Goal: Transaction & Acquisition: Purchase product/service

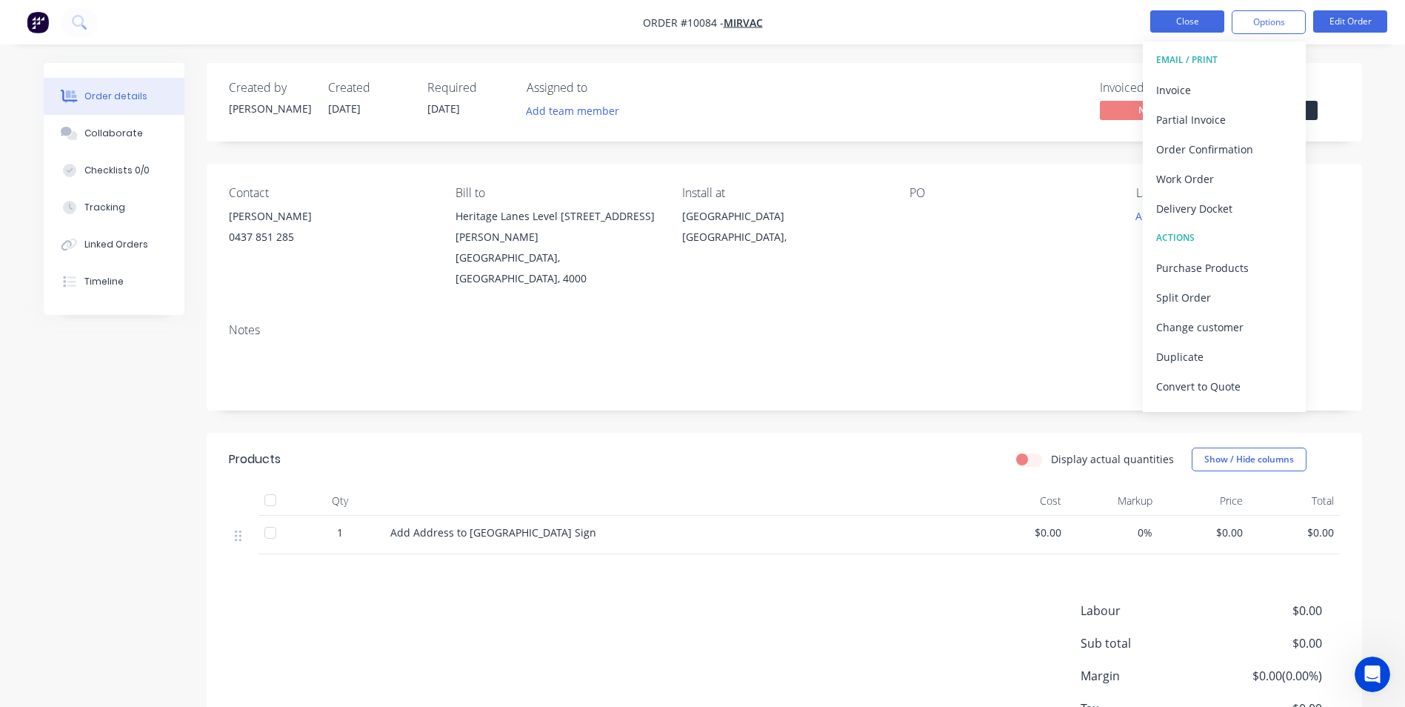
click at [1208, 28] on button "Close" at bounding box center [1188, 21] width 74 height 22
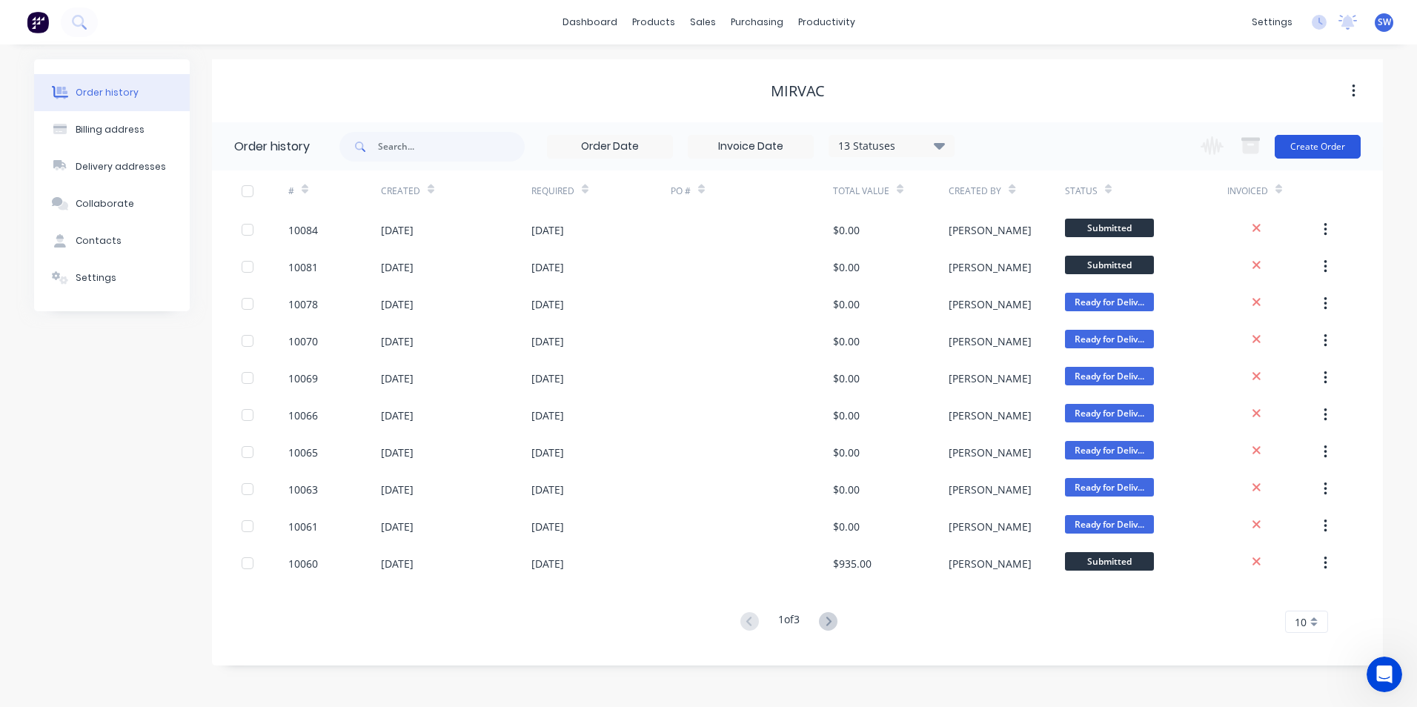
click at [1316, 146] on button "Create Order" at bounding box center [1317, 147] width 86 height 24
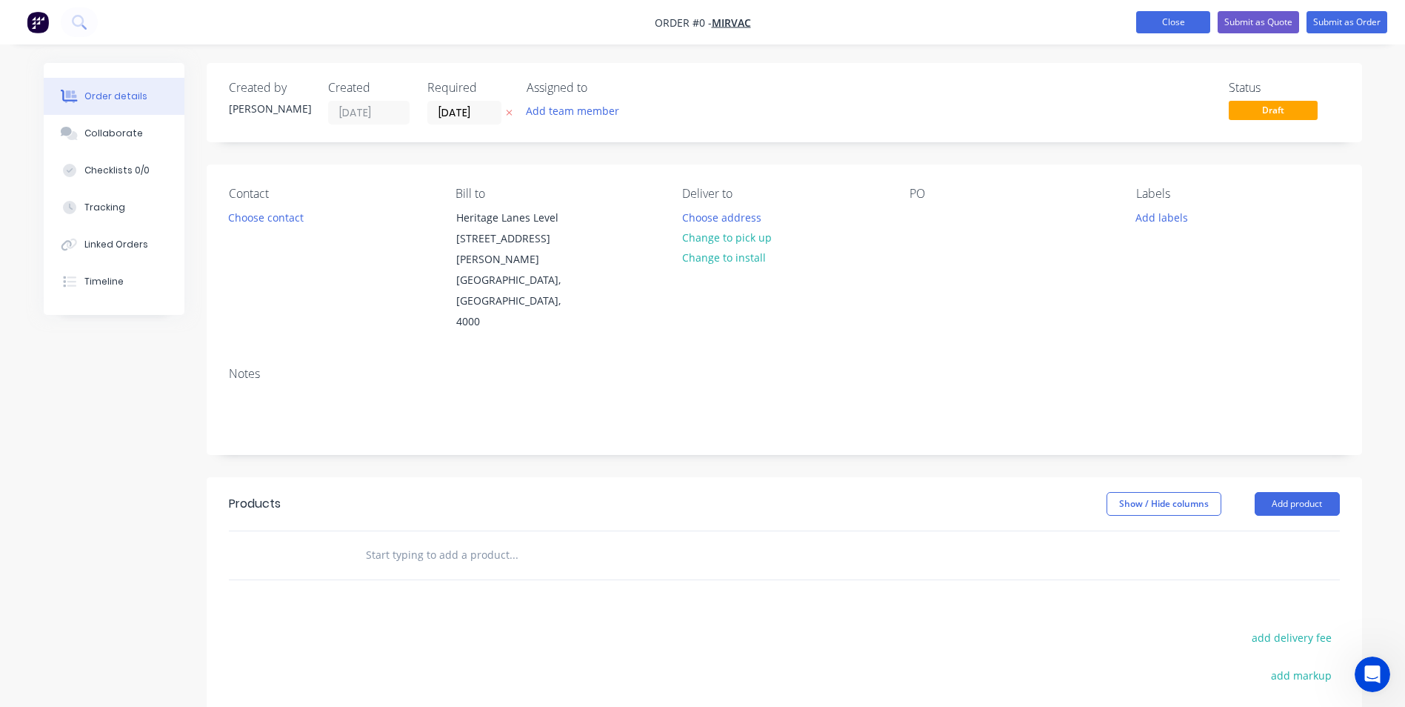
click at [1165, 22] on button "Close" at bounding box center [1174, 22] width 74 height 22
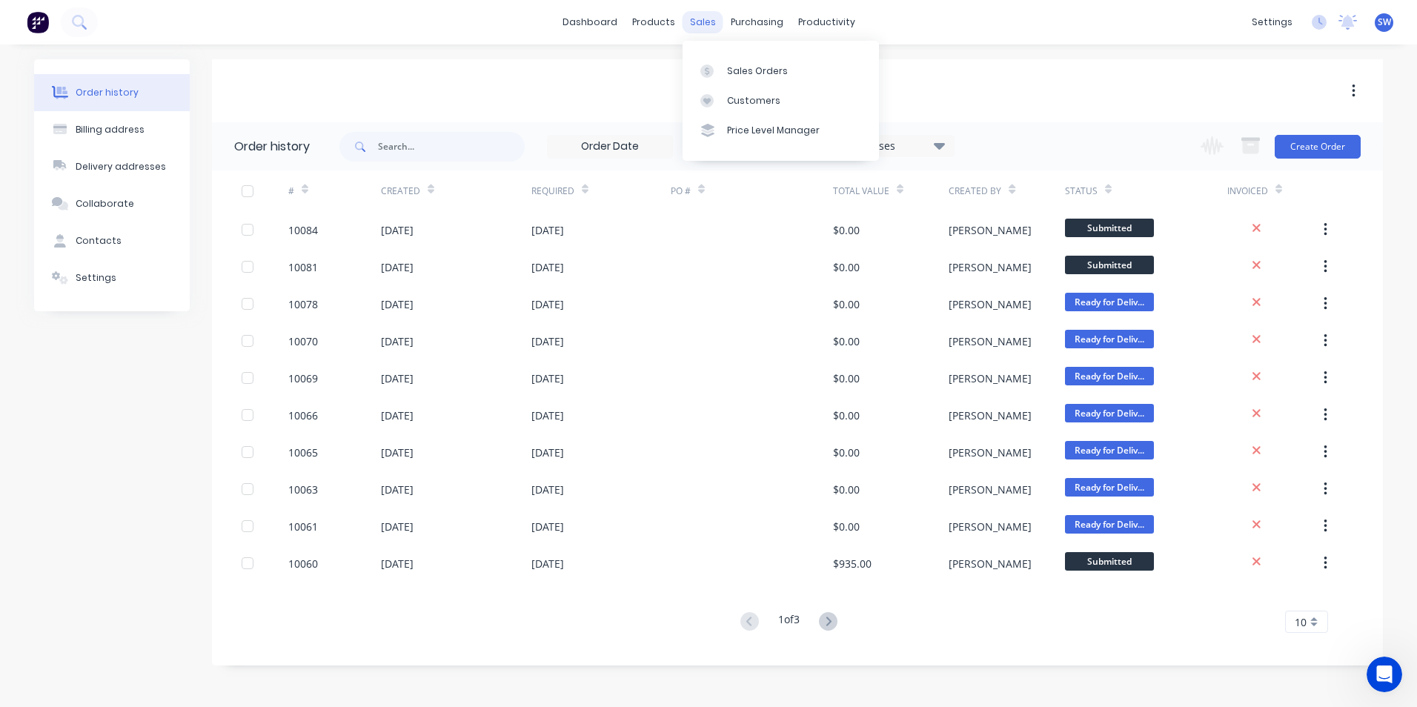
click at [704, 21] on div "sales" at bounding box center [702, 22] width 41 height 22
click at [747, 68] on div "Sales Orders" at bounding box center [757, 70] width 61 height 13
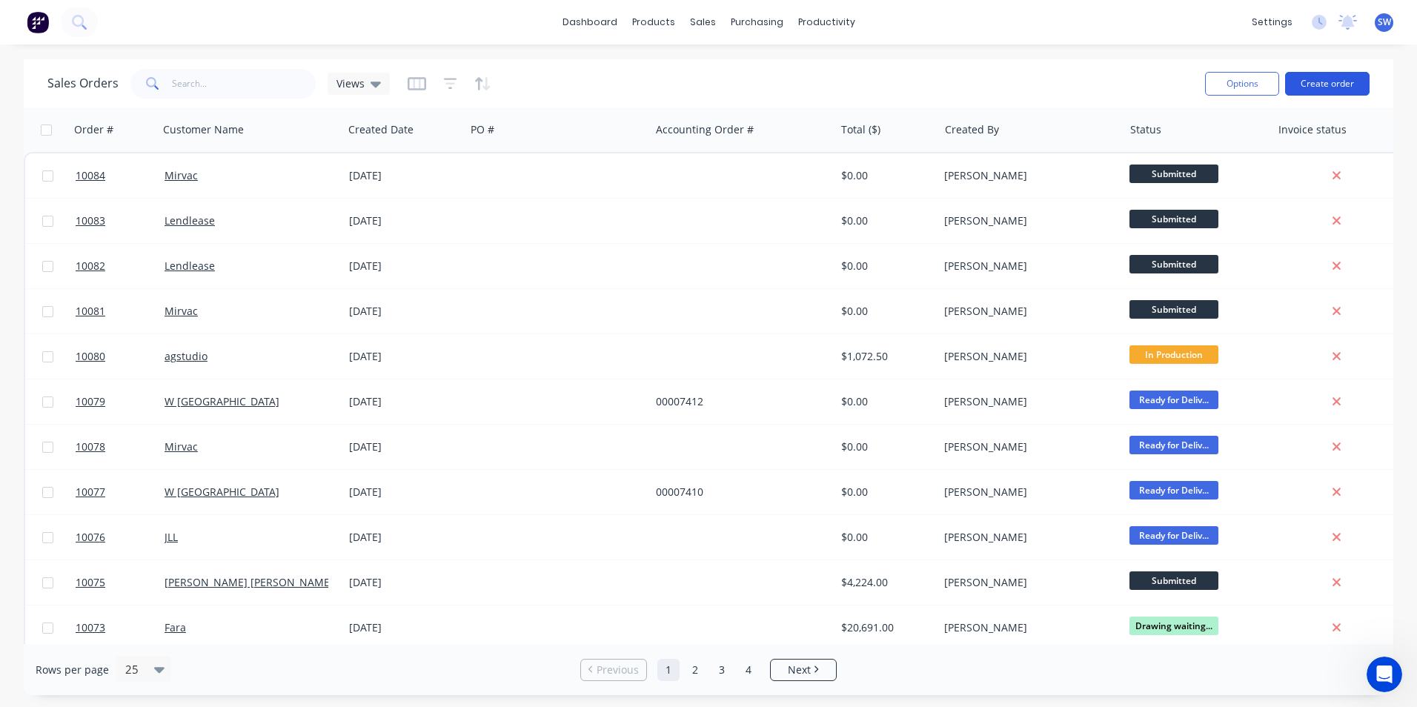
click at [1313, 76] on button "Create order" at bounding box center [1327, 84] width 84 height 24
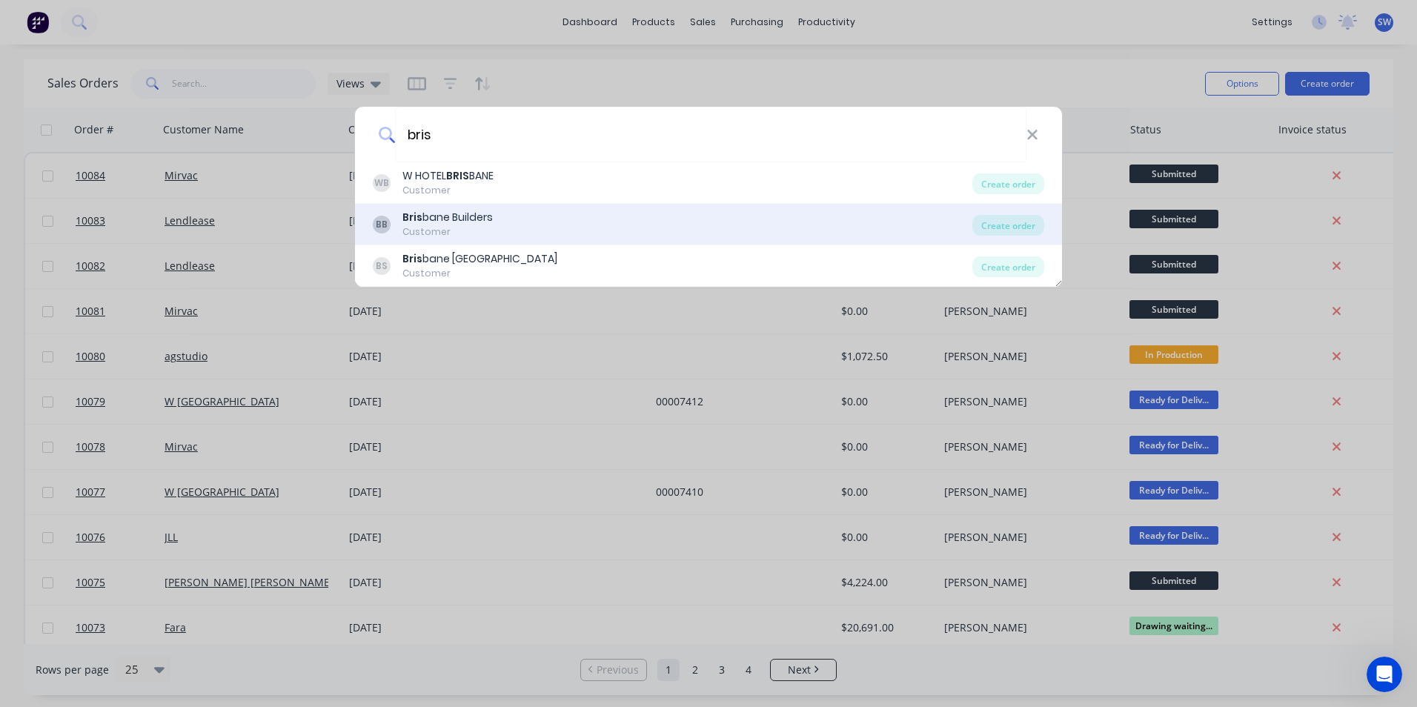
type input "bris"
click at [469, 218] on div "Bris bane Builders" at bounding box center [447, 218] width 90 height 16
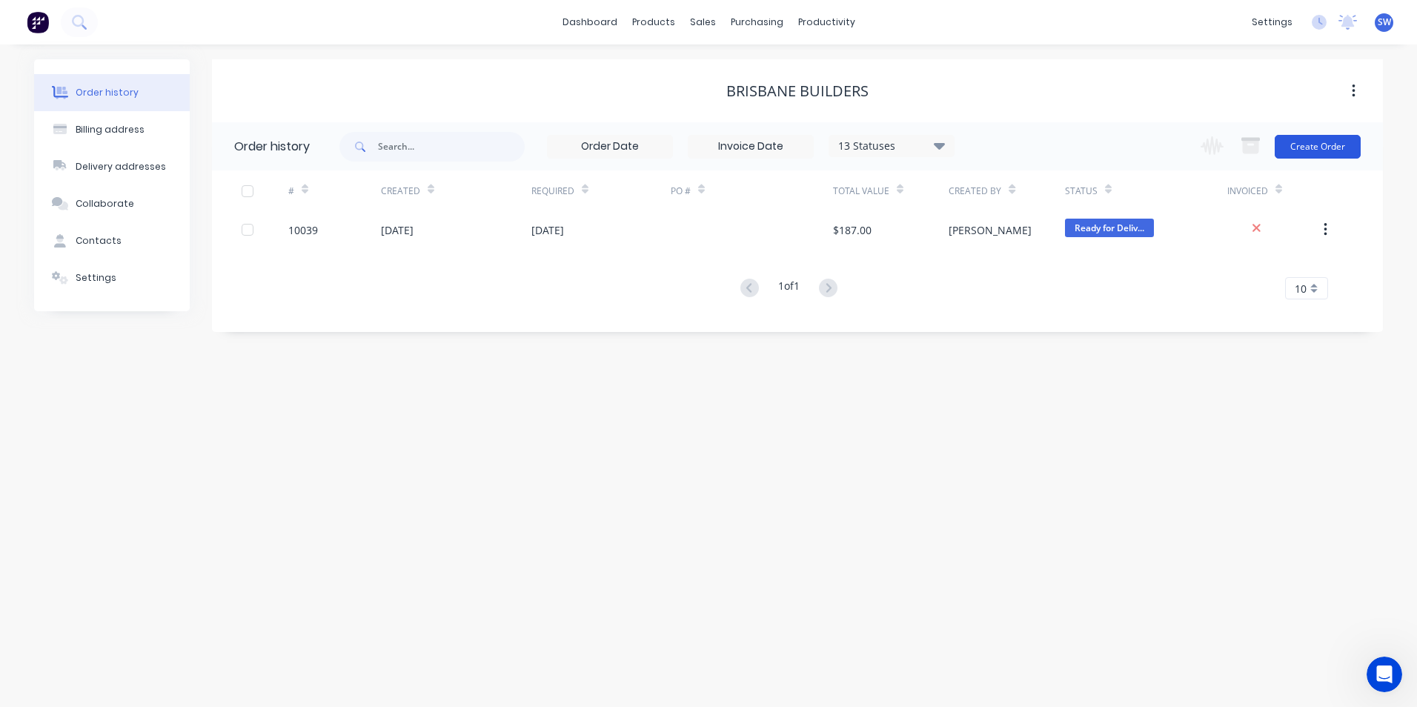
click at [1316, 147] on button "Create Order" at bounding box center [1317, 147] width 86 height 24
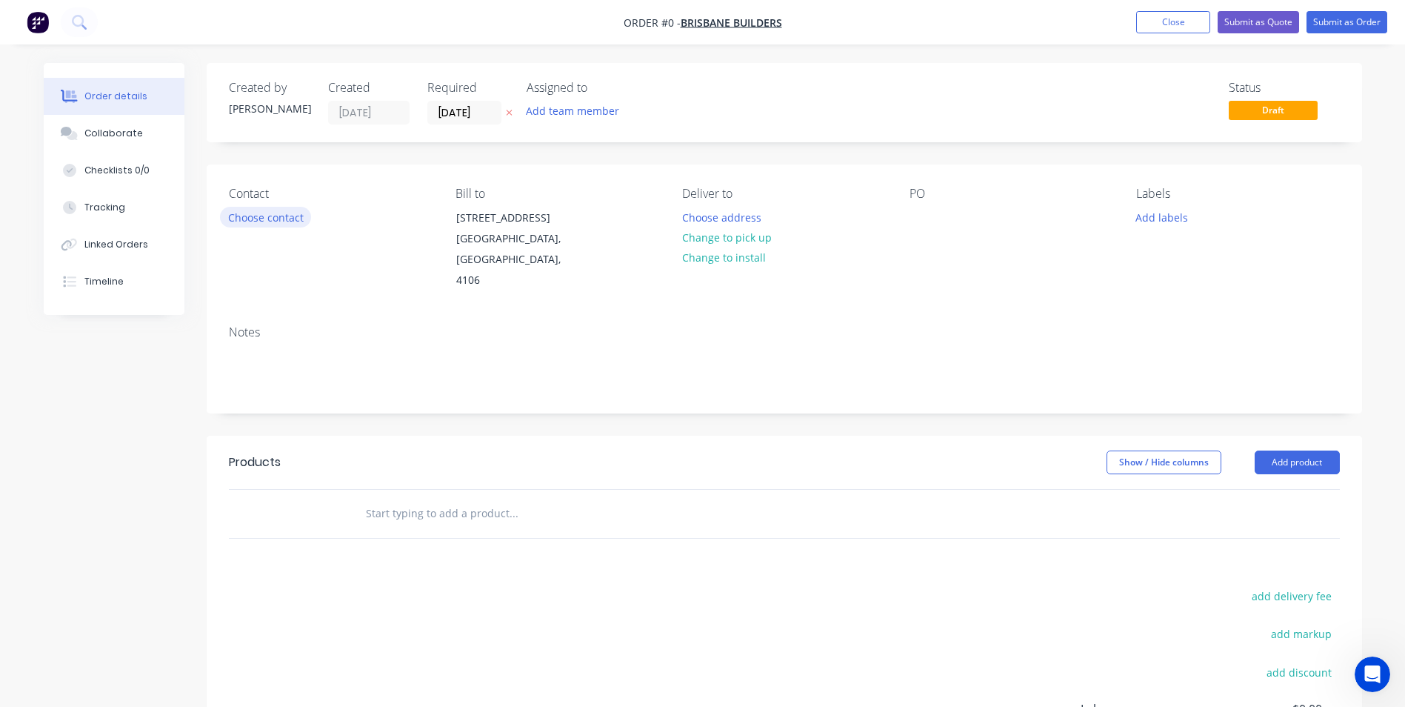
click at [275, 220] on button "Choose contact" at bounding box center [265, 217] width 91 height 20
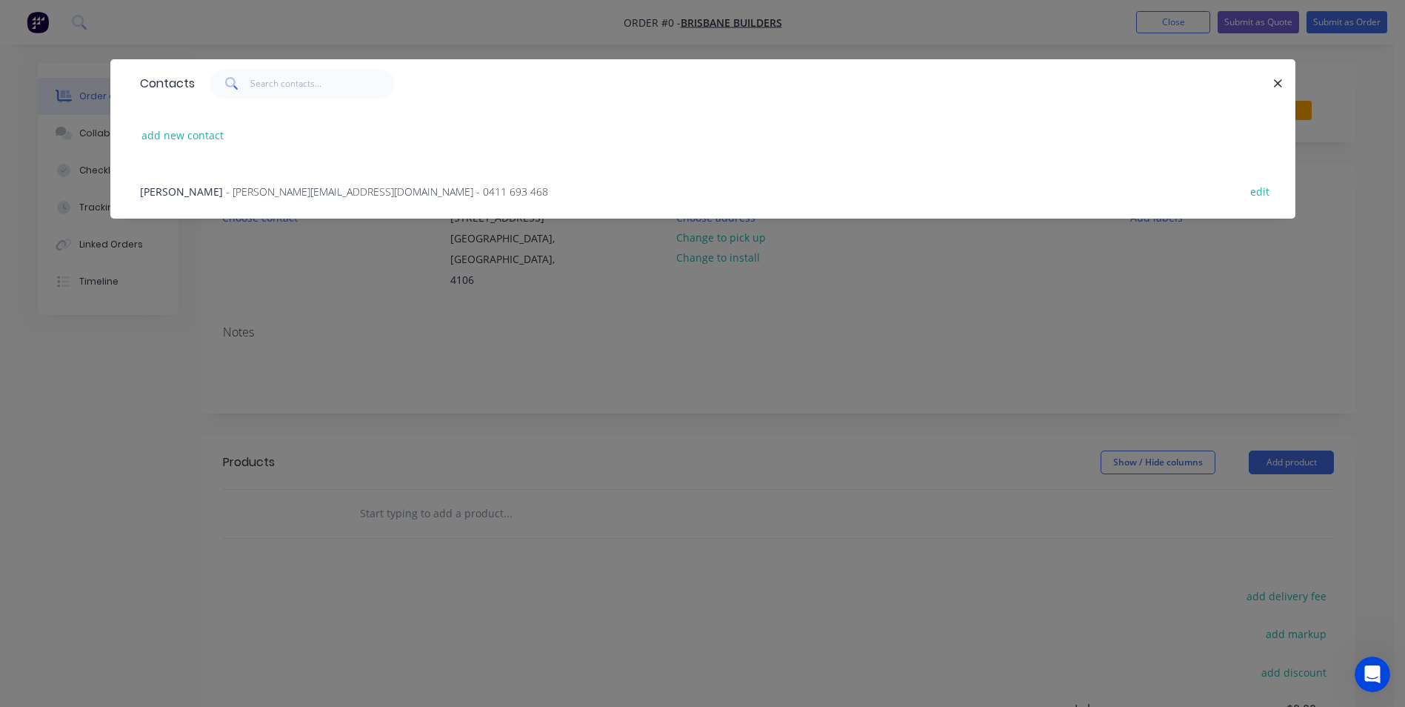
click at [226, 197] on span "- [PERSON_NAME][EMAIL_ADDRESS][DOMAIN_NAME] - 0411 693 468" at bounding box center [387, 191] width 322 height 14
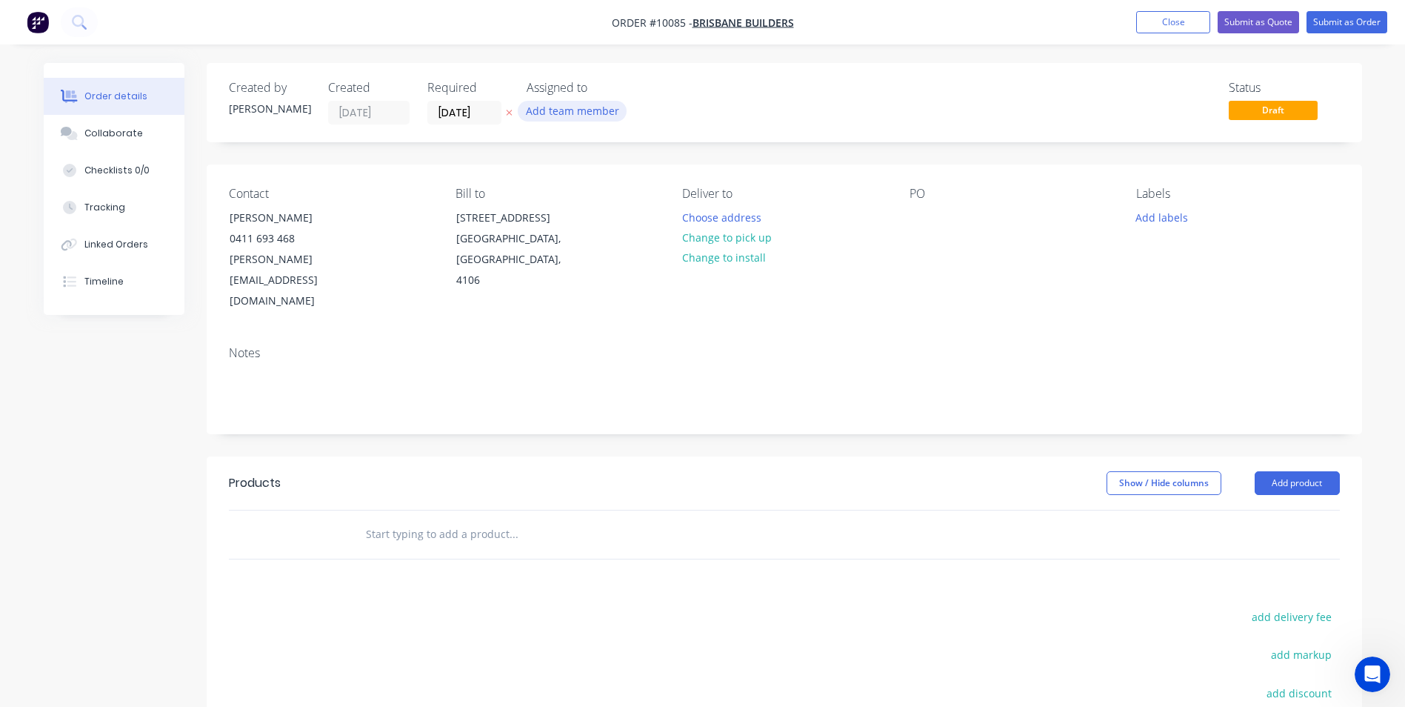
click at [564, 113] on button "Add team member" at bounding box center [572, 111] width 109 height 20
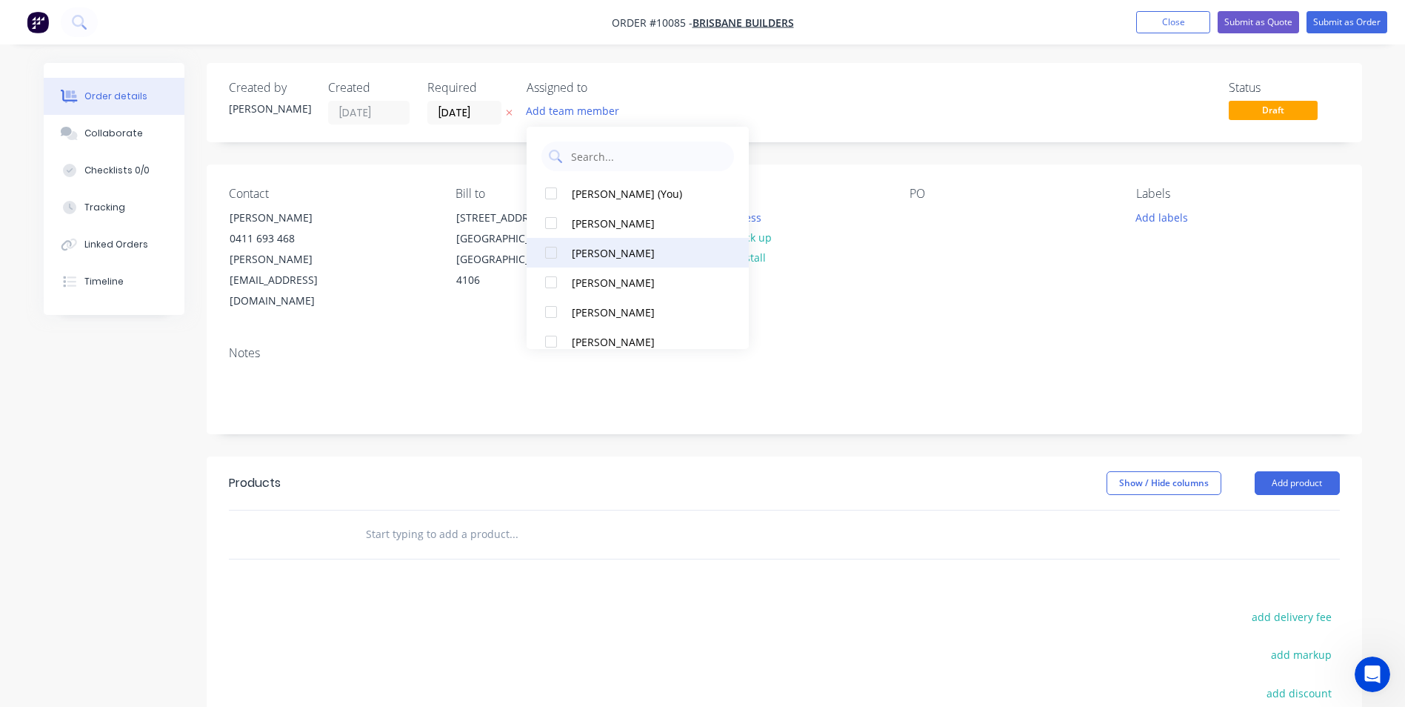
click at [551, 254] on div at bounding box center [551, 253] width 30 height 30
drag, startPoint x: 550, startPoint y: 282, endPoint x: 565, endPoint y: 279, distance: 15.0
click at [551, 282] on div at bounding box center [551, 282] width 30 height 30
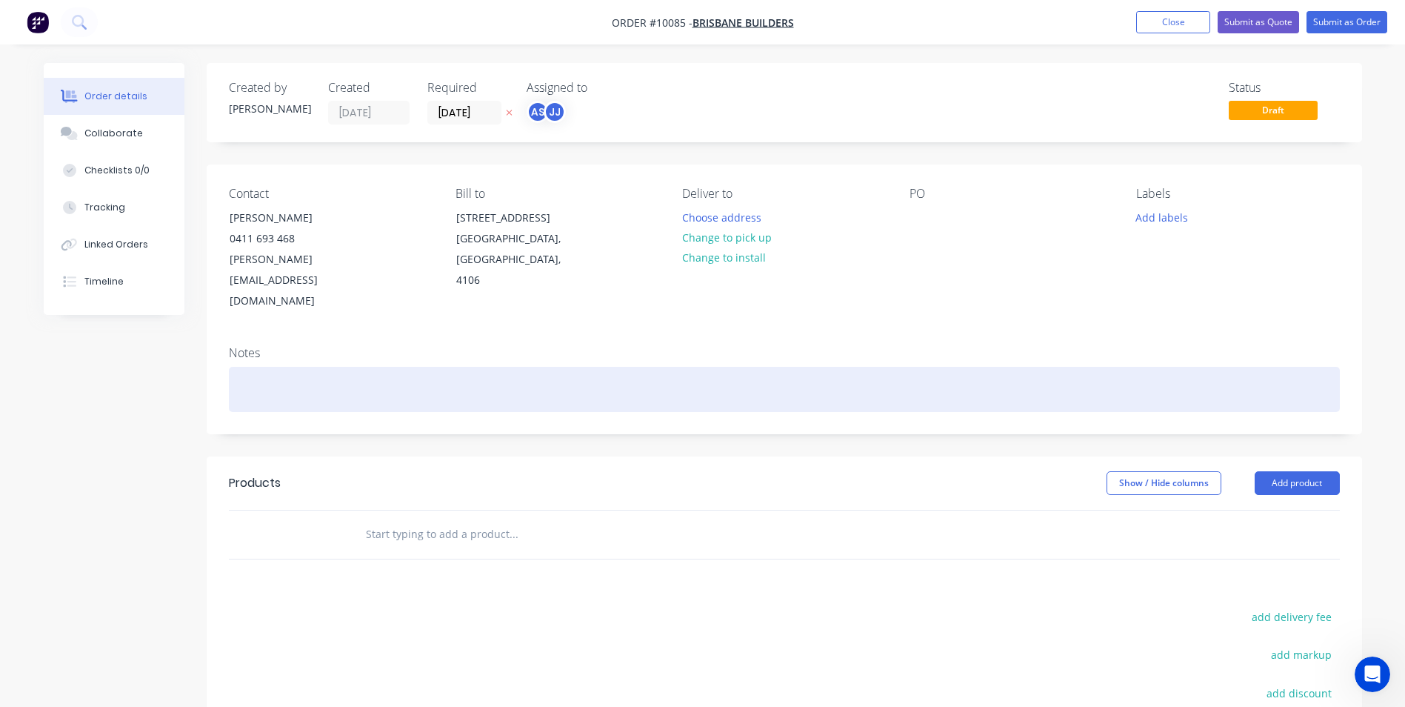
click at [891, 367] on div at bounding box center [784, 389] width 1111 height 45
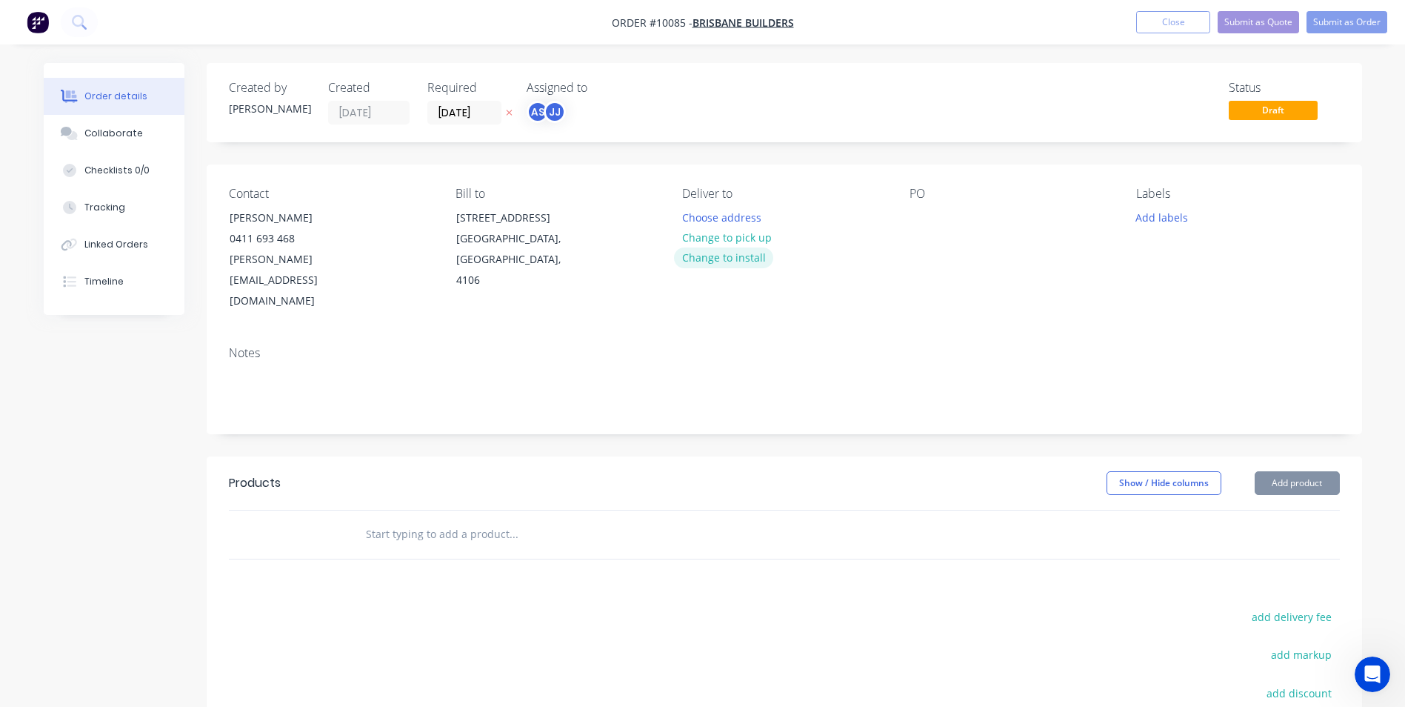
click at [731, 260] on button "Change to install" at bounding box center [723, 257] width 99 height 20
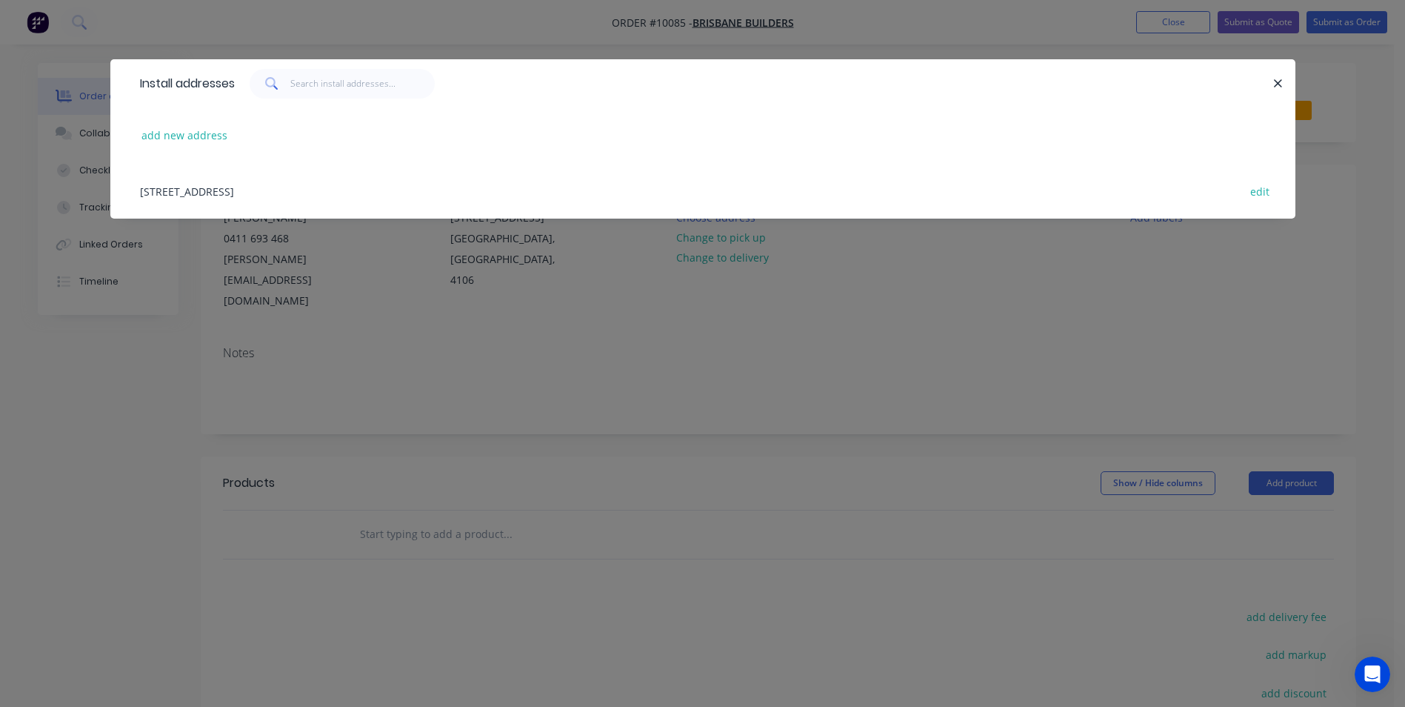
click at [879, 310] on div "Install addresses add new address [STREET_ADDRESS] edit" at bounding box center [702, 353] width 1405 height 707
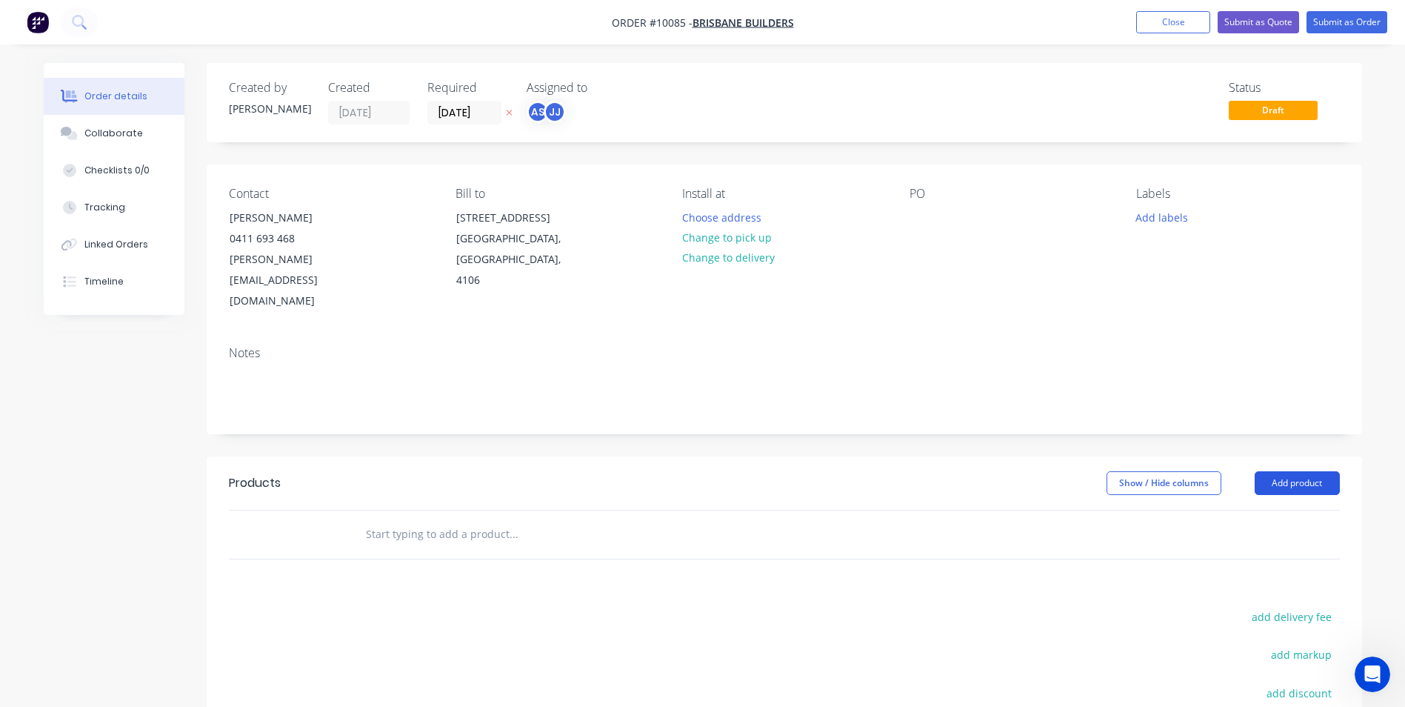
click at [1297, 471] on button "Add product" at bounding box center [1297, 483] width 85 height 24
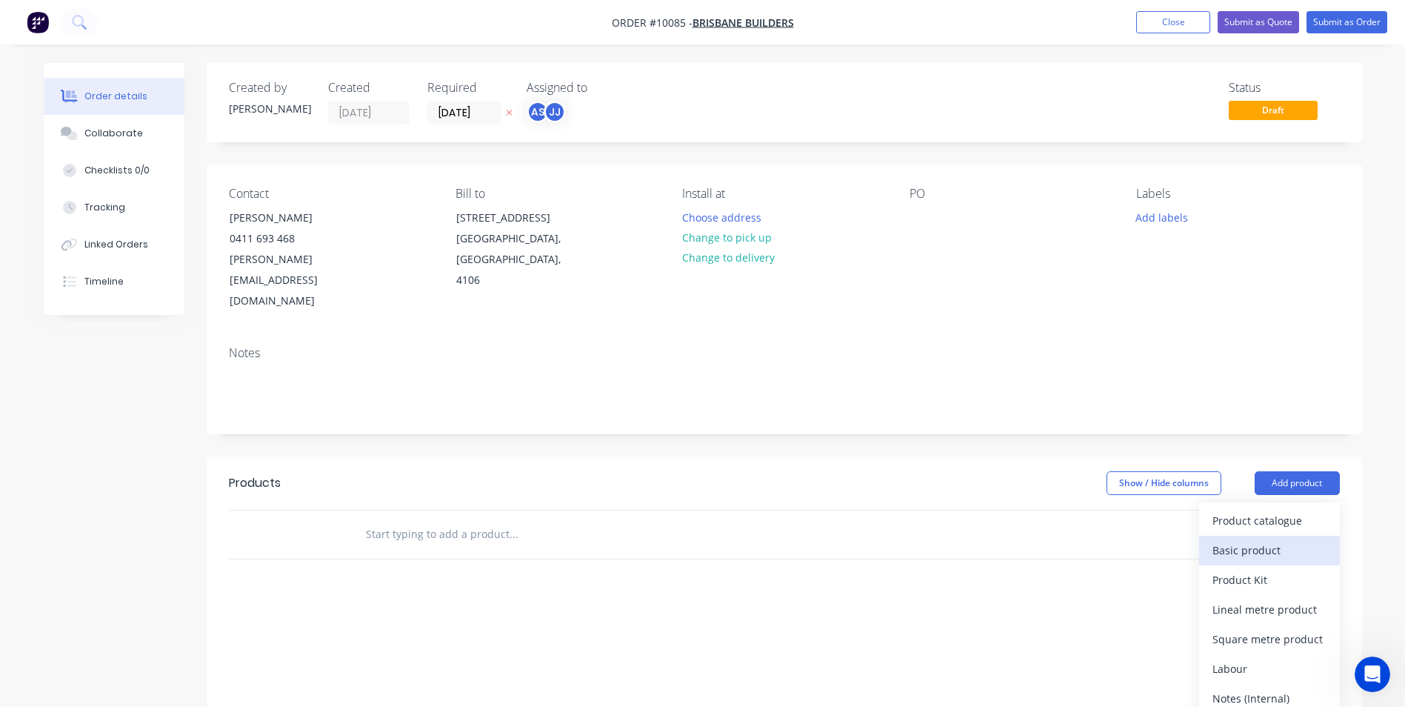
click at [1257, 539] on div "Basic product" at bounding box center [1270, 549] width 114 height 21
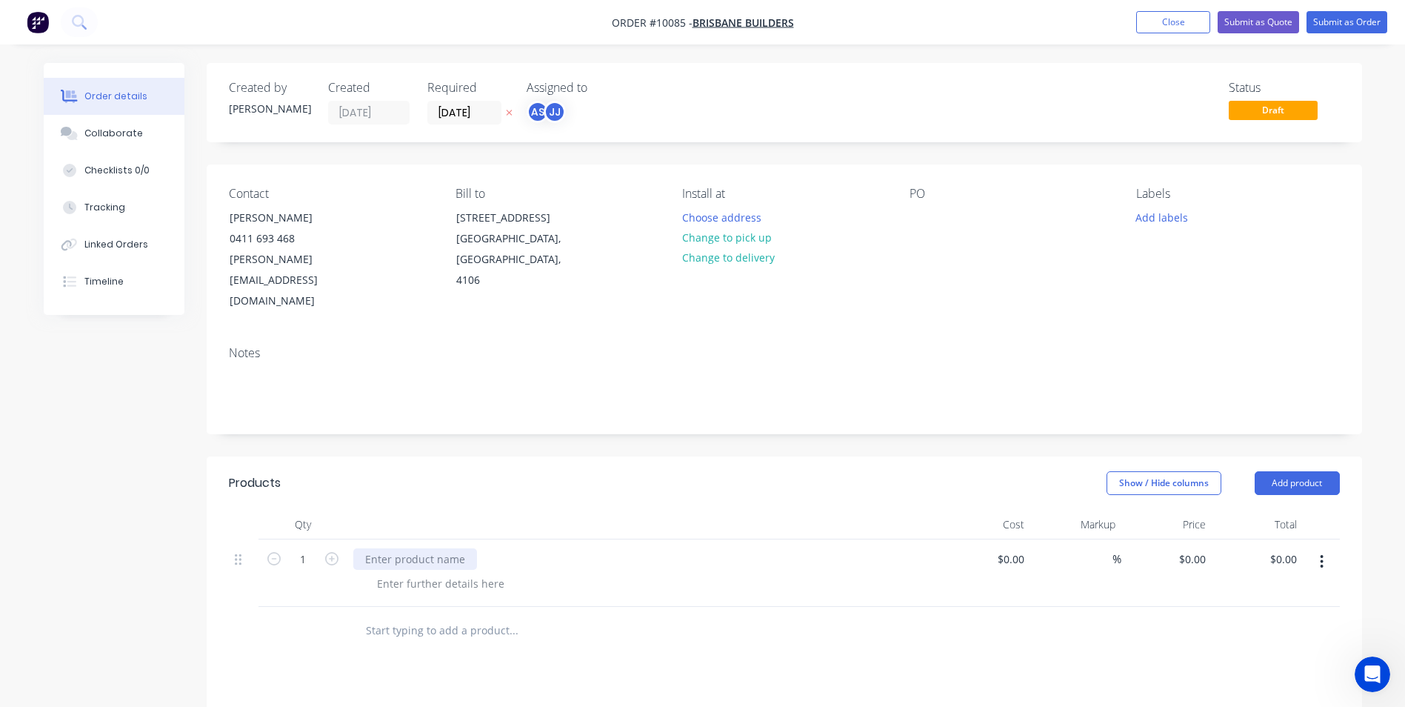
click at [412, 548] on div at bounding box center [415, 558] width 124 height 21
click at [1295, 471] on button "Add product" at bounding box center [1297, 483] width 85 height 24
click at [1236, 539] on div "Basic product" at bounding box center [1270, 549] width 114 height 21
click at [404, 616] on div at bounding box center [415, 626] width 124 height 21
click at [365, 616] on div "Recycle Sign" at bounding box center [395, 626] width 85 height 21
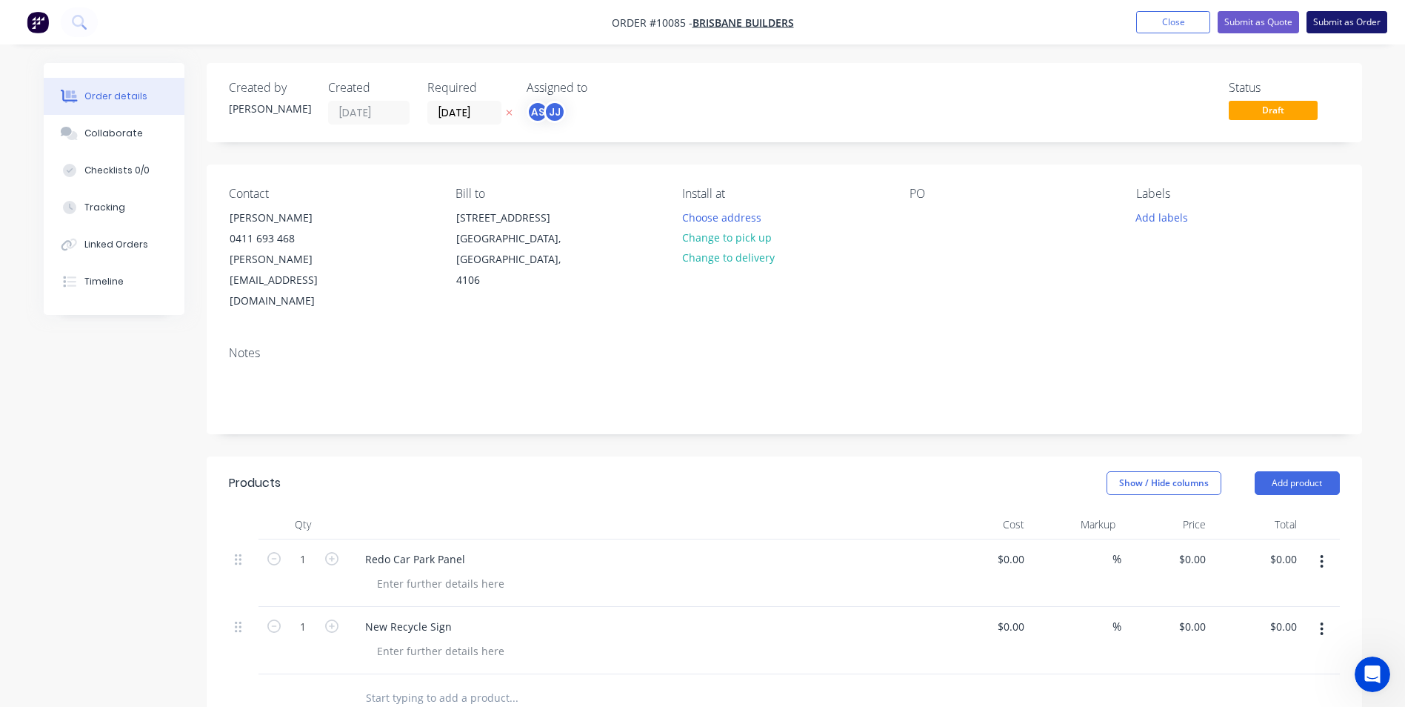
click at [1344, 13] on button "Submit as Order" at bounding box center [1347, 22] width 81 height 22
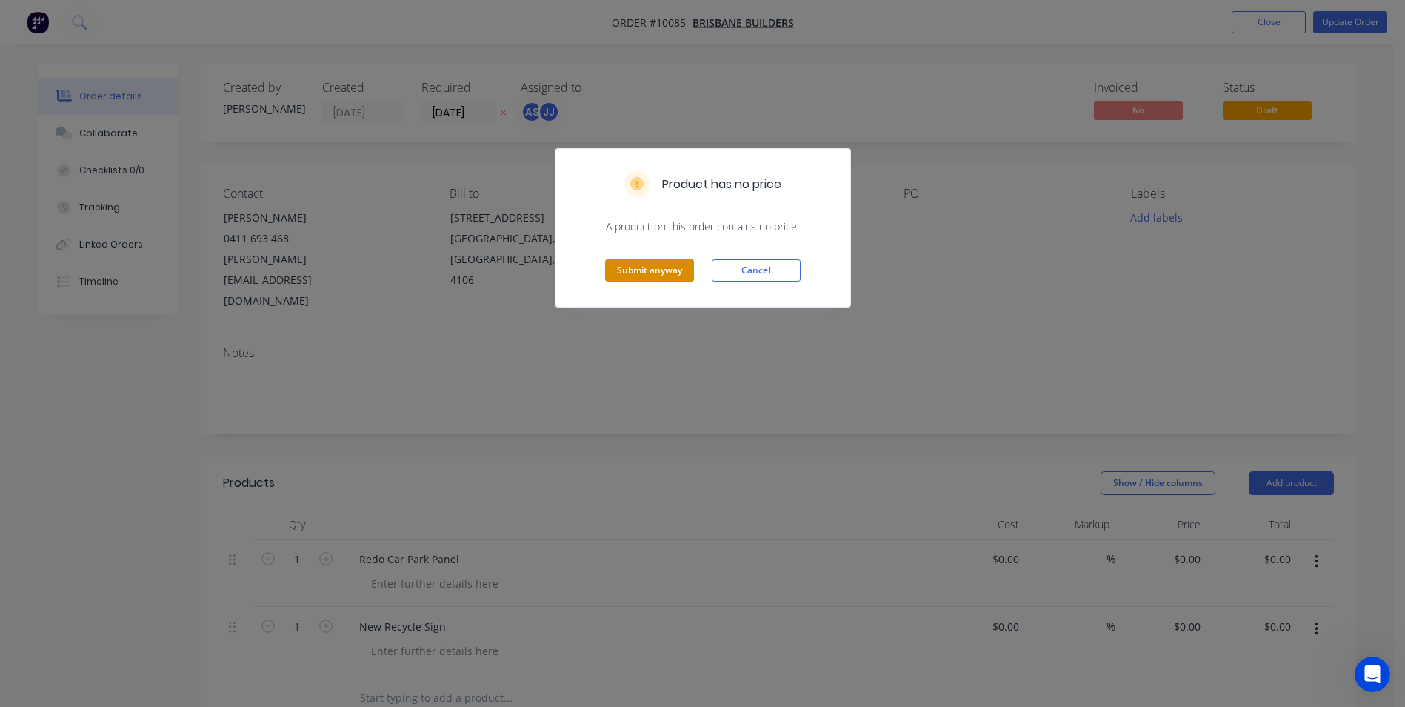
click at [650, 267] on button "Submit anyway" at bounding box center [649, 270] width 89 height 22
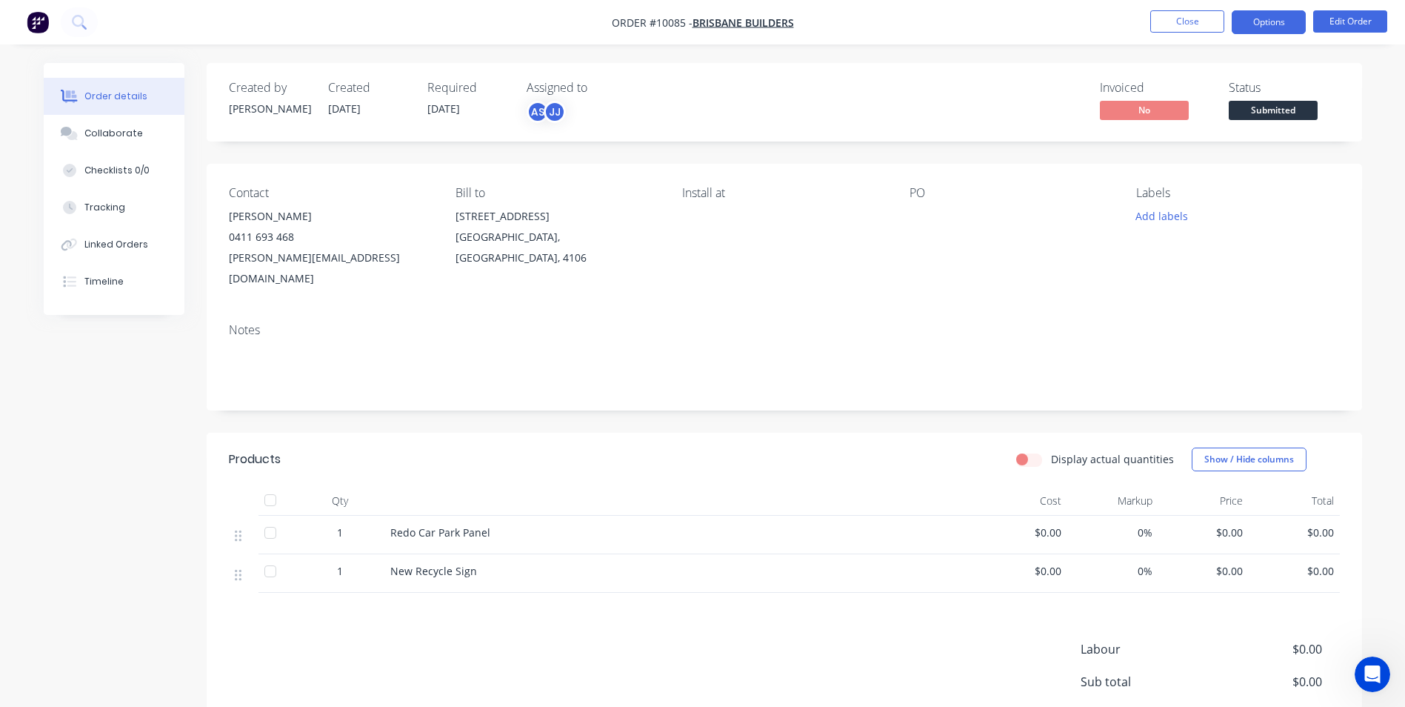
click at [1265, 23] on button "Options" at bounding box center [1269, 22] width 74 height 24
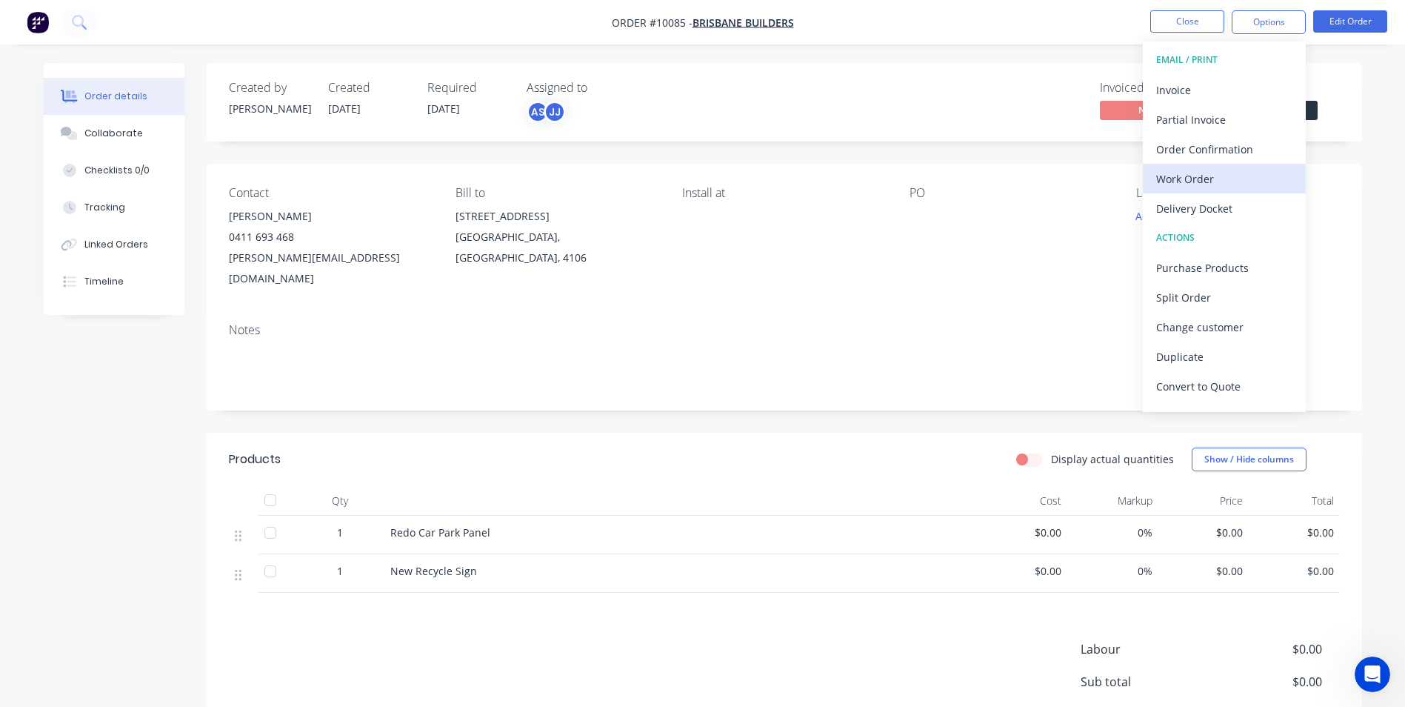
click at [1185, 173] on div "Work Order" at bounding box center [1225, 178] width 136 height 21
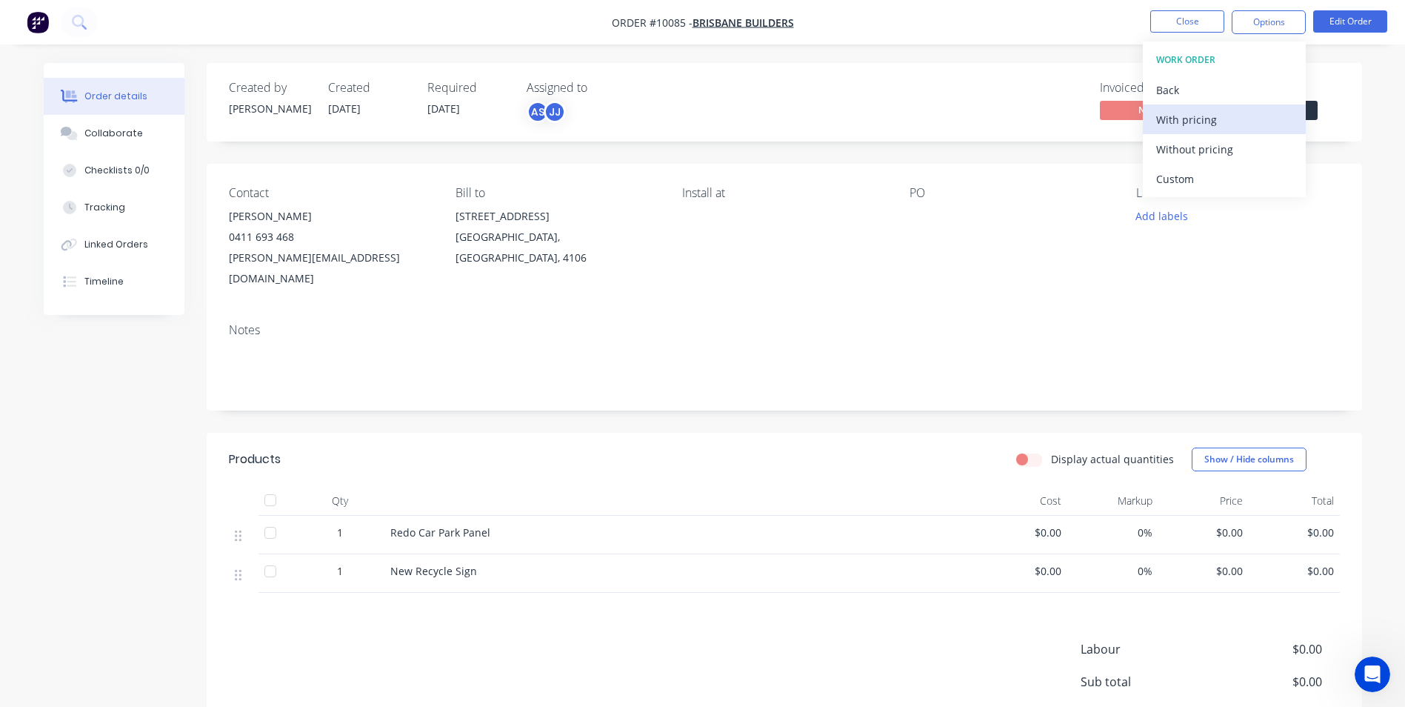
click at [1182, 116] on div "With pricing" at bounding box center [1225, 119] width 136 height 21
